Goal: Task Accomplishment & Management: Manage account settings

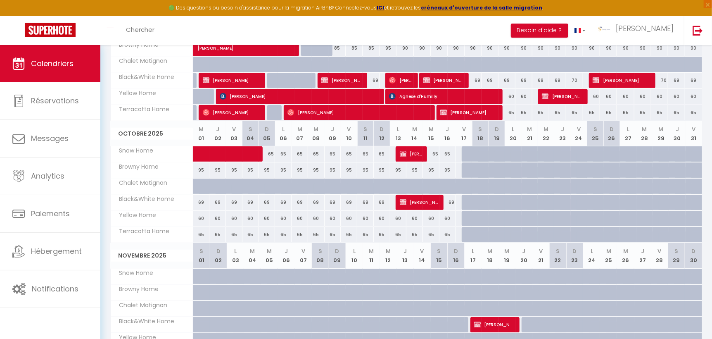
scroll to position [166, 0]
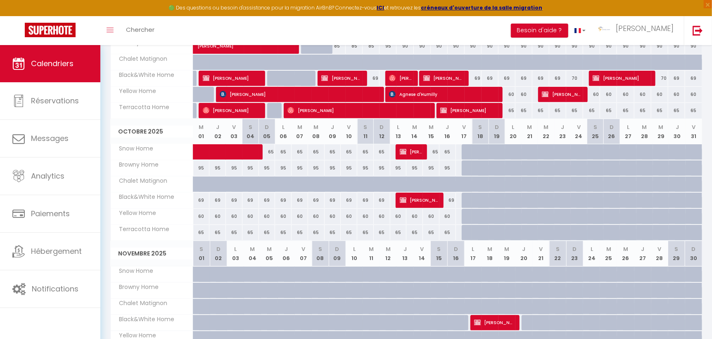
click at [511, 151] on div at bounding box center [519, 157] width 17 height 16
type input "65"
type input "Lun 20 Octobre 2025"
type input "[DATE]"
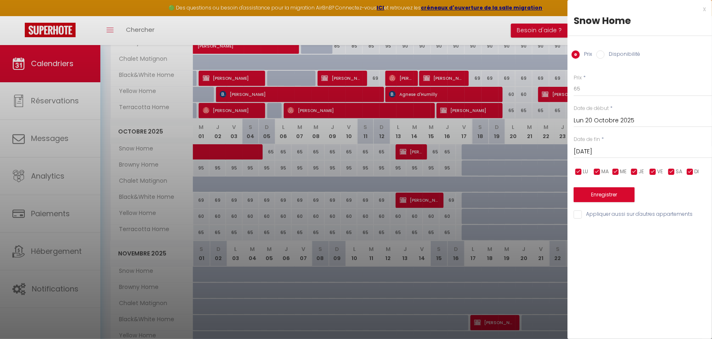
click at [512, 166] on div at bounding box center [356, 169] width 712 height 339
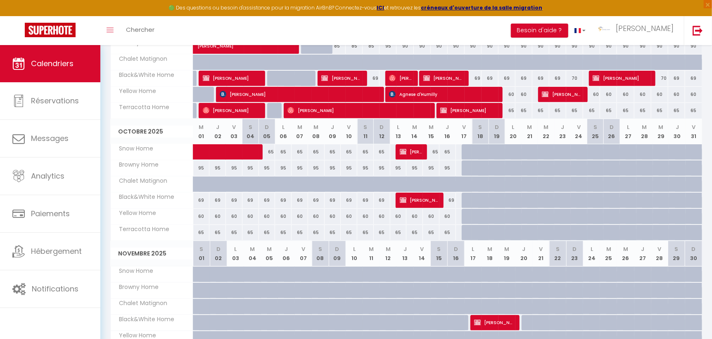
click at [512, 166] on div at bounding box center [519, 173] width 17 height 16
type input "99"
type input "Lun 20 Octobre 2025"
type input "[DATE]"
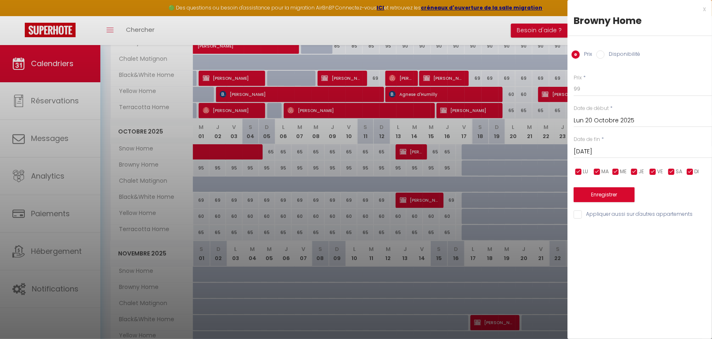
click at [508, 184] on div at bounding box center [356, 169] width 712 height 339
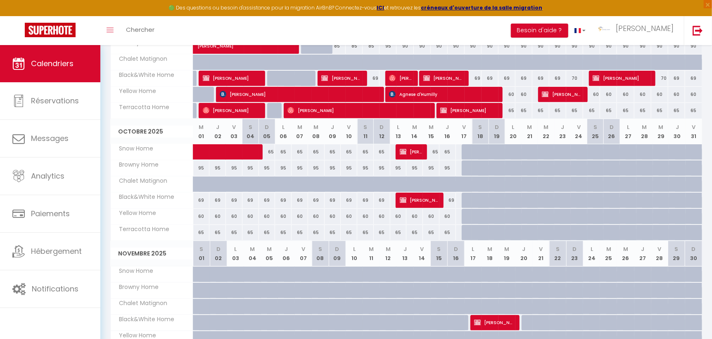
click at [507, 197] on div at bounding box center [513, 200] width 17 height 16
type input "70"
type input "Lun 20 Octobre 2025"
type input "[DATE]"
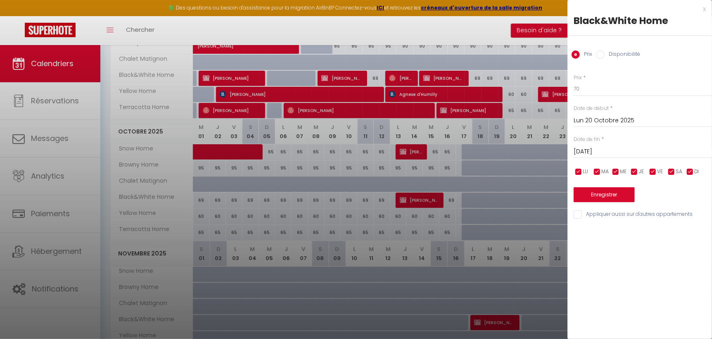
click at [504, 216] on div at bounding box center [356, 169] width 712 height 339
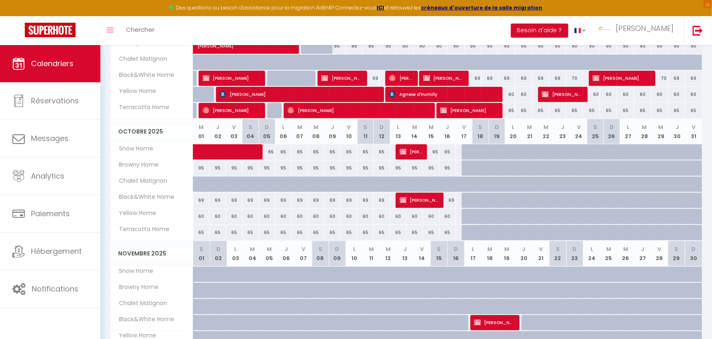
click at [504, 216] on div "60" at bounding box center [512, 215] width 17 height 15
type input "60"
type input "Lun 20 Octobre 2025"
type input "[DATE]"
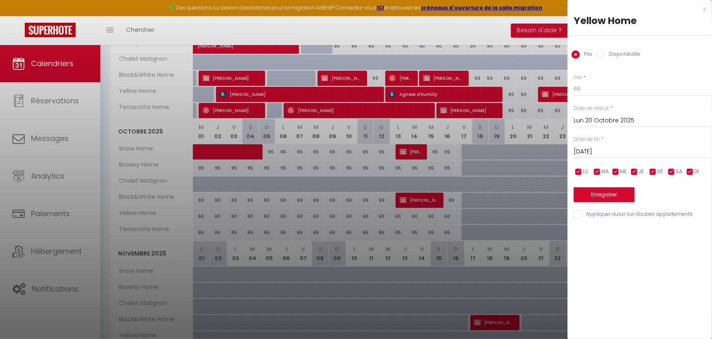
click at [498, 232] on div at bounding box center [356, 169] width 712 height 339
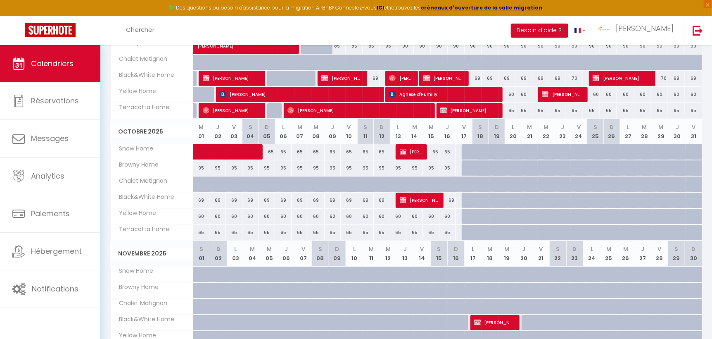
click at [498, 232] on div at bounding box center [502, 237] width 17 height 16
type input "65"
type input "Dim 19 Octobre 2025"
type input "Lun 20 Octobre 2025"
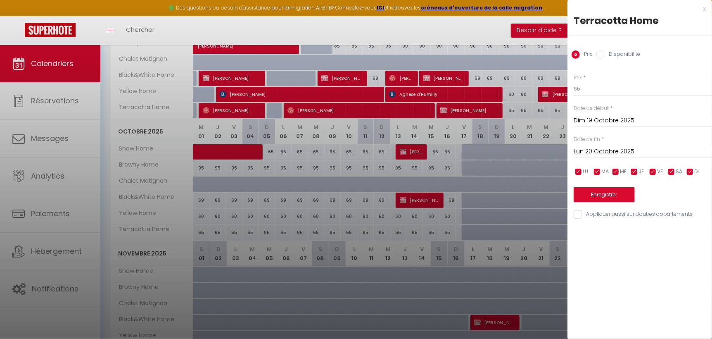
click at [703, 9] on div "x" at bounding box center [636, 9] width 138 height 10
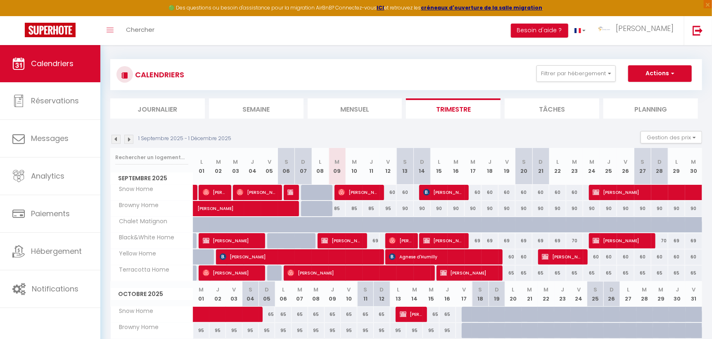
scroll to position [0, 0]
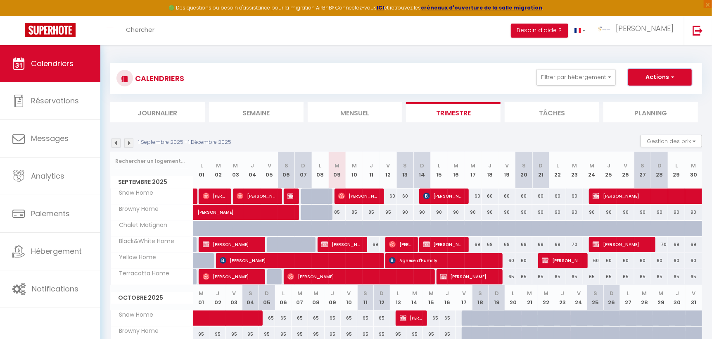
click at [672, 77] on span "button" at bounding box center [671, 77] width 5 height 8
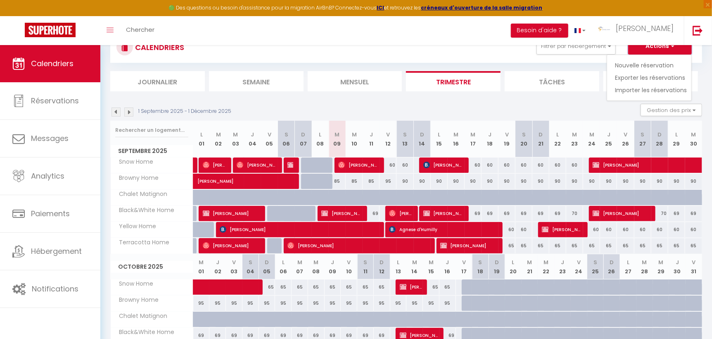
scroll to position [31, 0]
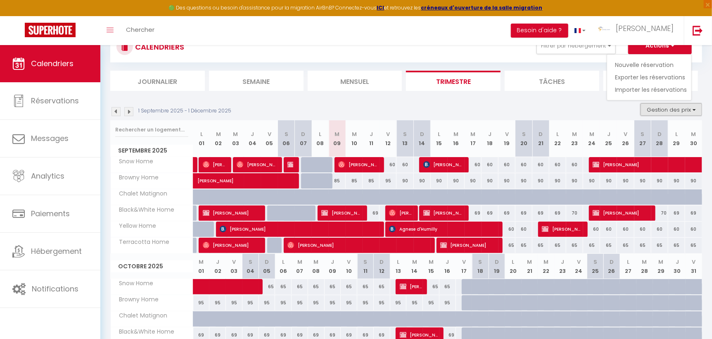
click at [694, 110] on button "Gestion des prix" at bounding box center [671, 109] width 62 height 12
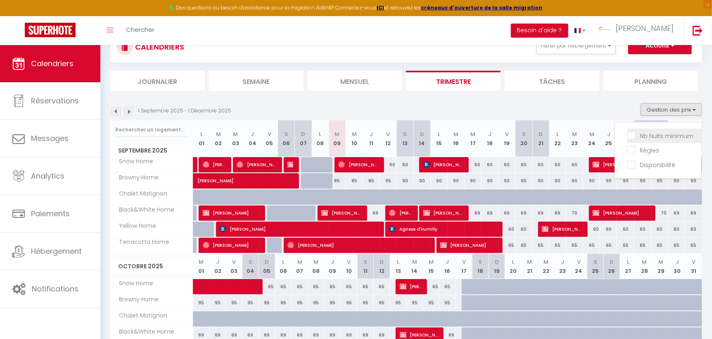
click at [665, 139] on span "Nb Nuits minimum" at bounding box center [666, 136] width 54 height 8
click at [665, 139] on input "Nb Nuits minimum" at bounding box center [664, 135] width 74 height 8
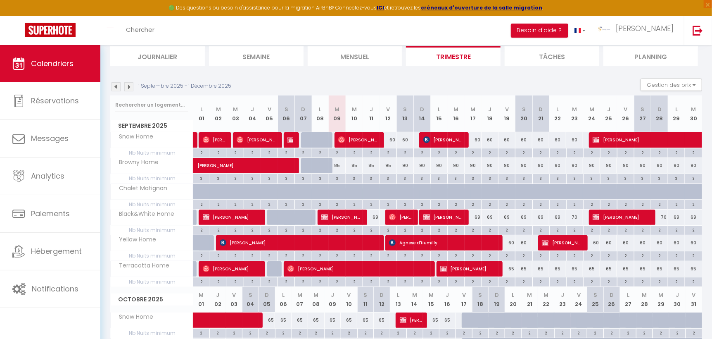
scroll to position [43, 0]
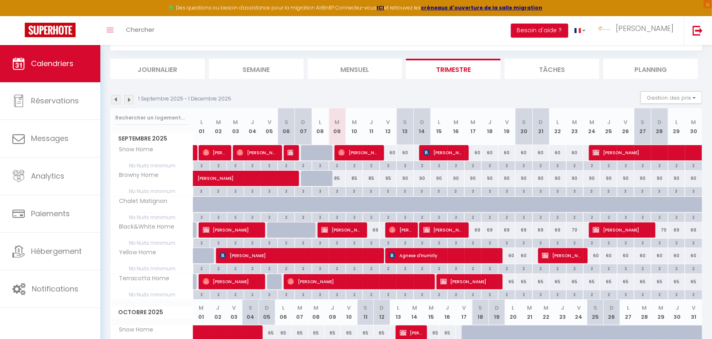
click at [128, 101] on img at bounding box center [128, 99] width 9 height 9
